Goal: Navigation & Orientation: Find specific page/section

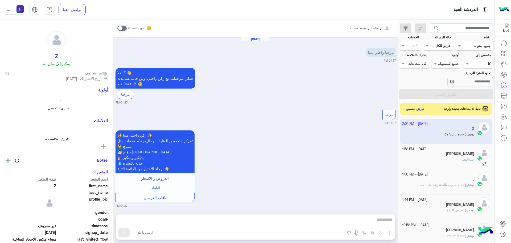
scroll to position [256, 0]
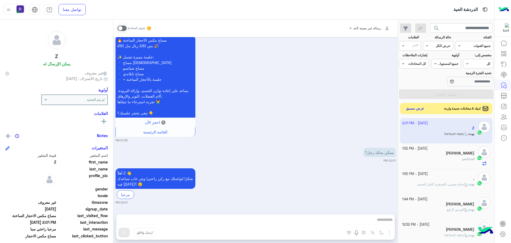
click at [418, 109] on button "عرض مسبق" at bounding box center [415, 108] width 22 height 7
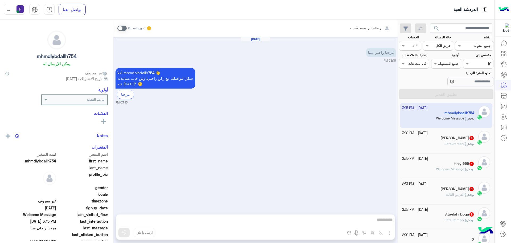
click at [428, 134] on small "[DATE] - 3:10 PM" at bounding box center [416, 133] width 26 height 5
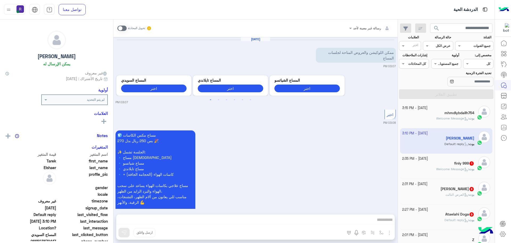
scroll to position [638, 0]
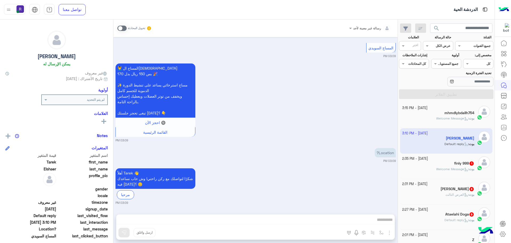
click at [437, 167] on span "Welcome Message" at bounding box center [453, 169] width 32 height 4
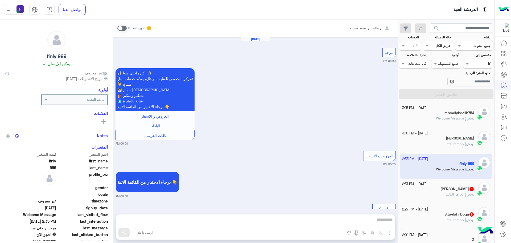
scroll to position [443, 0]
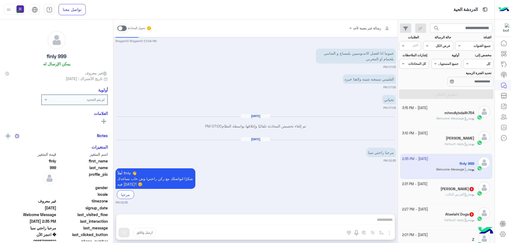
click at [436, 187] on div "khalid 8" at bounding box center [439, 189] width 72 height 6
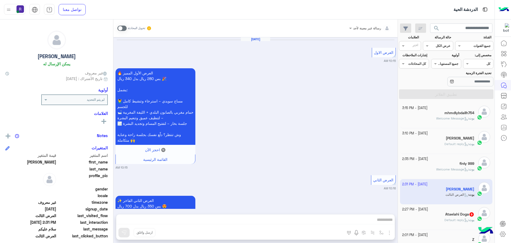
scroll to position [1049, 0]
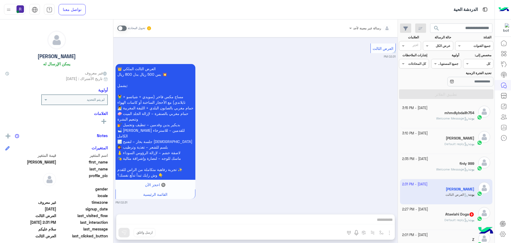
click at [428, 209] on small "[DATE] - 2:27 PM" at bounding box center [416, 209] width 26 height 5
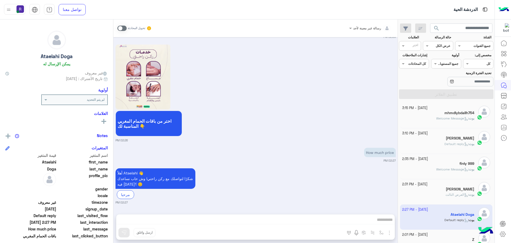
scroll to position [107, 0]
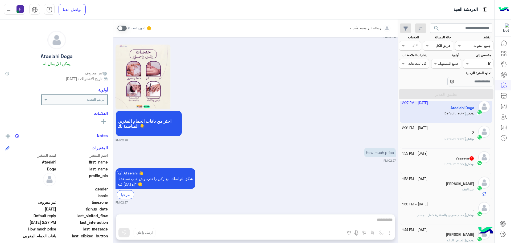
click at [446, 163] on span "Default reply" at bounding box center [457, 164] width 24 height 4
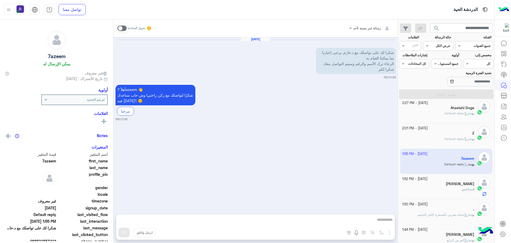
scroll to position [213, 0]
